Goal: Task Accomplishment & Management: Use online tool/utility

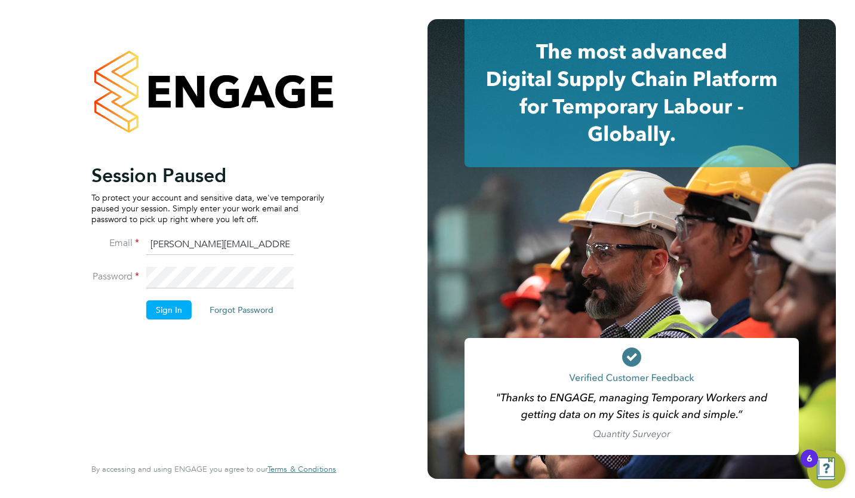
click at [169, 303] on button "Sign In" at bounding box center [168, 309] width 45 height 19
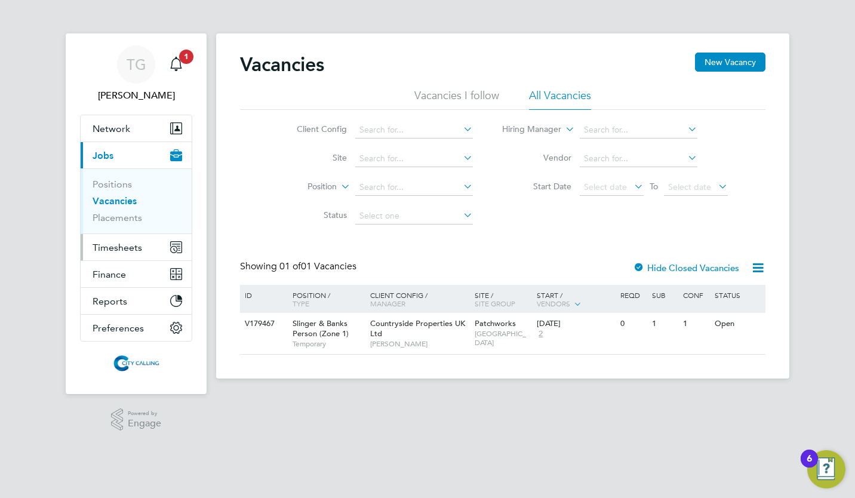
click at [112, 242] on span "Timesheets" at bounding box center [118, 247] width 50 height 11
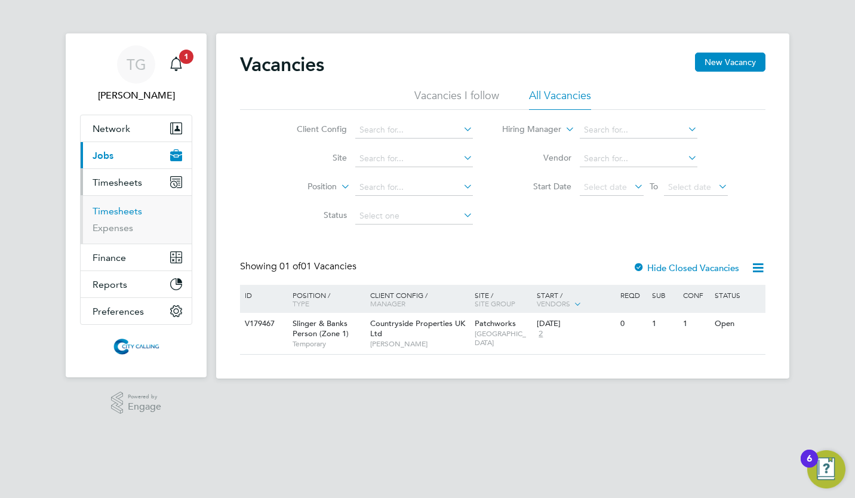
click at [121, 208] on link "Timesheets" at bounding box center [118, 210] width 50 height 11
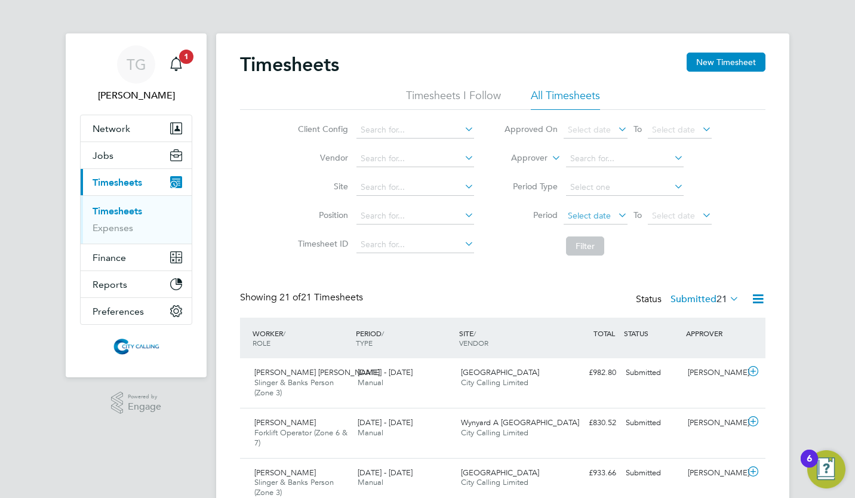
click at [579, 214] on span "Select date" at bounding box center [589, 215] width 43 height 11
